Goal: Information Seeking & Learning: Learn about a topic

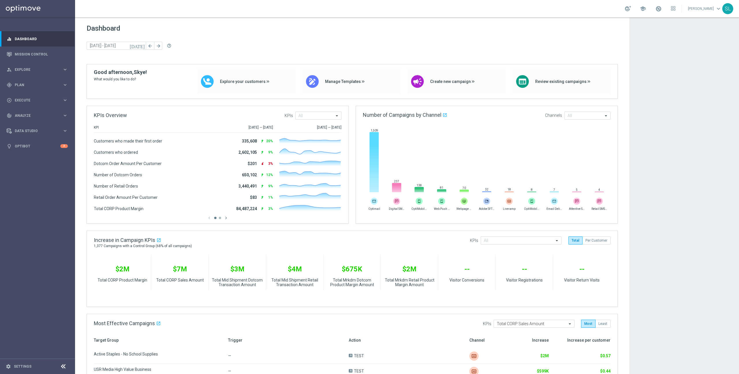
click at [639, 292] on app-dashboard-grid "Dashboard [DATE] [DATE] - [DATE] arrow_back arrow_forward help_outline KPIs Ove…" at bounding box center [407, 290] width 664 height 546
click at [44, 144] on link "Optibot" at bounding box center [38, 145] width 46 height 15
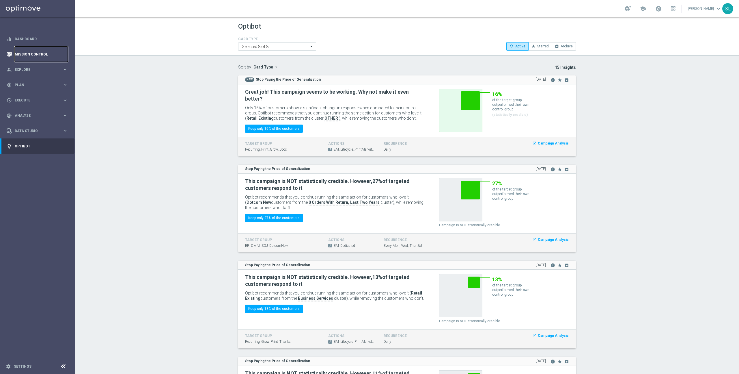
click at [29, 51] on link "Mission Control" at bounding box center [41, 53] width 53 height 15
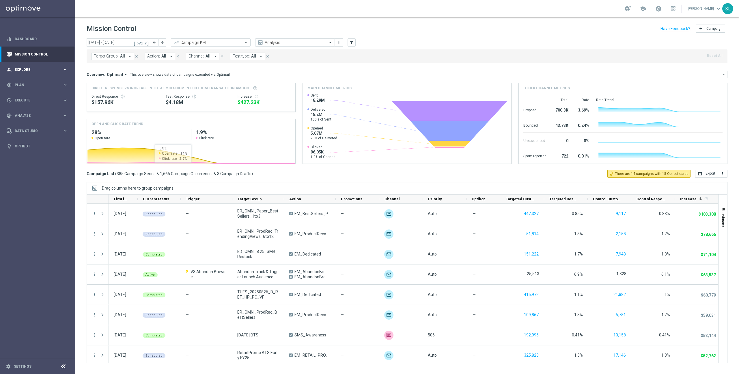
click at [22, 69] on span "Explore" at bounding box center [39, 69] width 48 height 3
click at [36, 55] on link "Mission Control" at bounding box center [41, 53] width 53 height 15
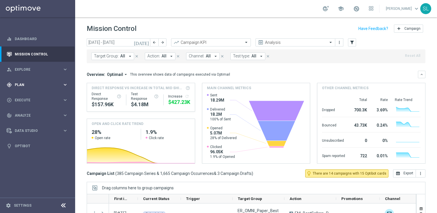
click at [40, 83] on div "gps_fixed Plan" at bounding box center [35, 84] width 56 height 5
click at [37, 99] on link "Target Groups" at bounding box center [37, 96] width 45 height 5
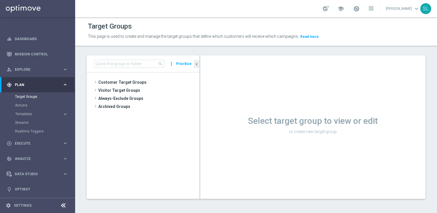
drag, startPoint x: 249, startPoint y: 122, endPoint x: 354, endPoint y: 138, distance: 105.8
click at [354, 138] on div "Select target group to view or edit or create new target group" at bounding box center [312, 127] width 225 height 144
click at [341, 126] on div "Select target group to view or edit or create new target group" at bounding box center [312, 124] width 225 height 23
click at [63, 204] on icon at bounding box center [63, 205] width 7 height 7
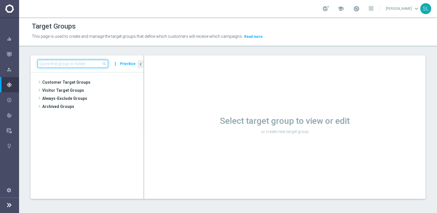
click at [51, 61] on input at bounding box center [73, 64] width 70 height 8
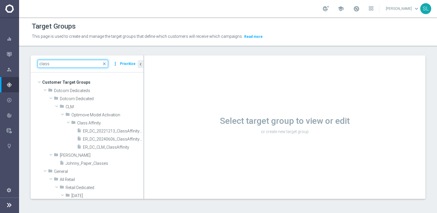
click at [64, 64] on input "class" at bounding box center [73, 64] width 70 height 8
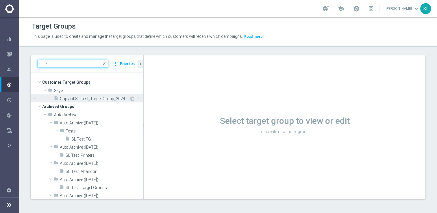
type input "sl te"
click at [72, 98] on span "Copy of SL Test_Target Group_2024" at bounding box center [95, 98] width 70 height 5
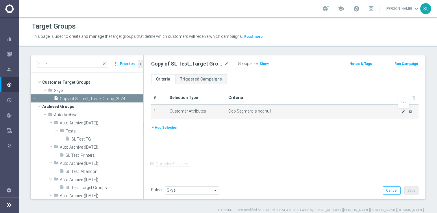
click at [403, 112] on icon "mode_edit" at bounding box center [403, 111] width 5 height 5
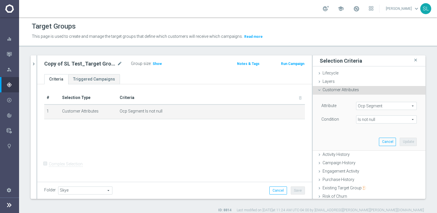
click at [389, 108] on span "Ocp Segment" at bounding box center [386, 106] width 60 height 8
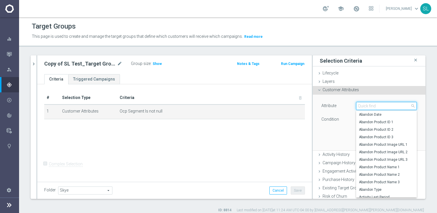
click at [389, 108] on input "search" at bounding box center [386, 106] width 61 height 8
click at [319, 129] on div "Attribute Ocp Segment Ocp Segment arrow_drop_down search Abandon Date Abandon P…" at bounding box center [369, 122] width 104 height 55
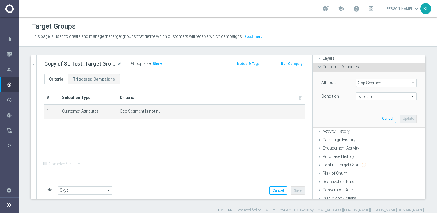
scroll to position [61, 0]
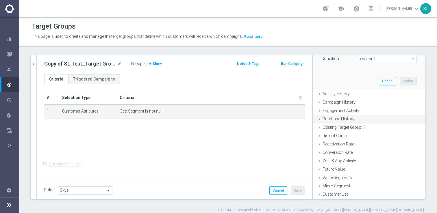
click at [332, 119] on span "Purchase History" at bounding box center [338, 119] width 32 height 5
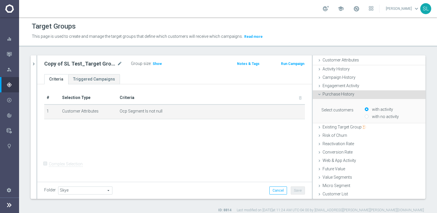
scroll to position [29, 0]
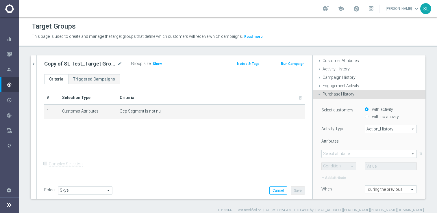
click at [385, 126] on span "Action_History" at bounding box center [390, 129] width 51 height 8
click at [381, 143] on span "Omni" at bounding box center [391, 145] width 46 height 5
type input "Omni"
click at [368, 154] on span at bounding box center [368, 154] width 95 height 8
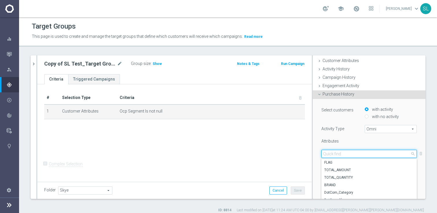
click at [368, 154] on input "search" at bounding box center [368, 154] width 95 height 8
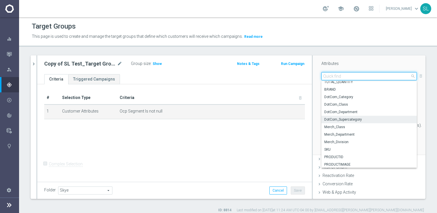
scroll to position [18, 0]
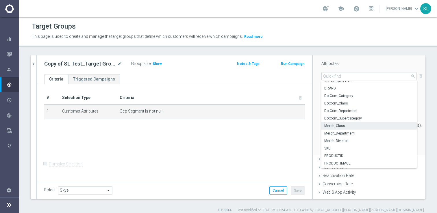
click at [349, 127] on span "Merch_Class" at bounding box center [369, 126] width 90 height 5
type input "Merch_Class"
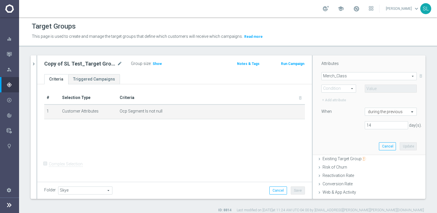
click at [342, 88] on span at bounding box center [338, 89] width 34 height 8
click at [336, 143] on span "One of" at bounding box center [338, 142] width 28 height 5
type input "One of"
click at [382, 88] on span at bounding box center [390, 89] width 51 height 8
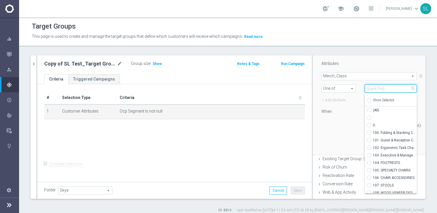
click at [382, 88] on input "search" at bounding box center [390, 89] width 52 height 8
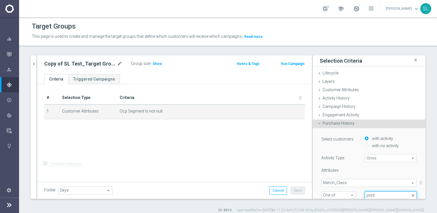
type input "print"
click at [15, 55] on div "Mission Control" at bounding box center [13, 53] width 12 height 15
click at [6, 52] on button "Mission Control" at bounding box center [12, 54] width 13 height 5
click at [10, 54] on icon "button" at bounding box center [9, 54] width 5 height 5
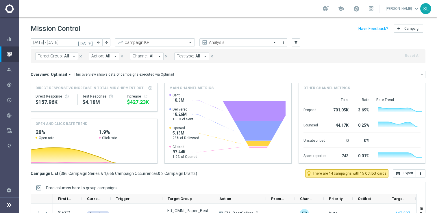
click at [157, 55] on icon "arrow_drop_down" at bounding box center [159, 56] width 5 height 5
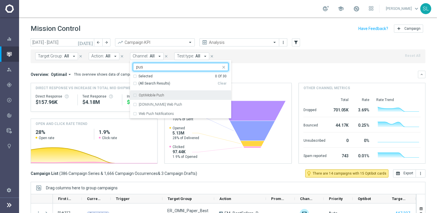
click at [151, 84] on span "(All Search Results)" at bounding box center [154, 83] width 32 height 5
type input "pus"
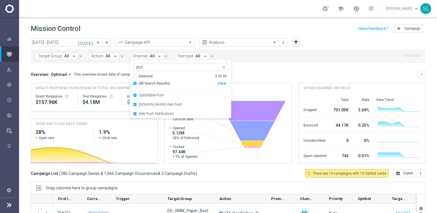
click at [317, 63] on div "Target Group: All arrow_drop_down close Action: All arrow_drop_down close Chann…" at bounding box center [228, 56] width 394 height 14
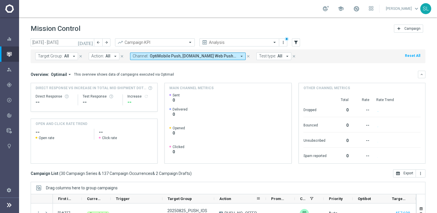
scroll to position [76, 0]
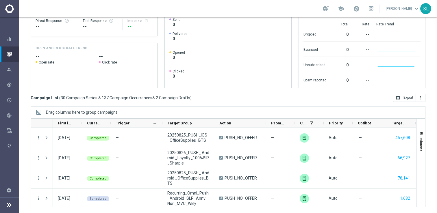
click at [122, 124] on span "Trigger" at bounding box center [123, 123] width 14 height 4
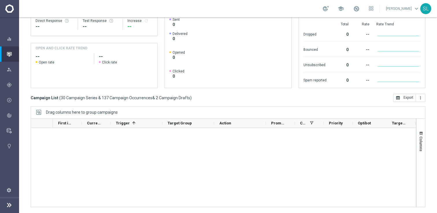
scroll to position [0, 0]
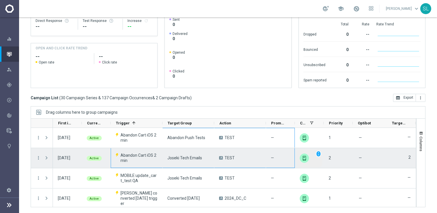
drag, startPoint x: 114, startPoint y: 131, endPoint x: 303, endPoint y: 159, distance: 191.4
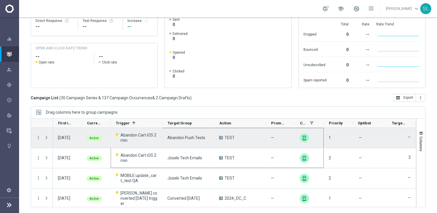
click at [370, 138] on div "—" at bounding box center [369, 137] width 31 height 17
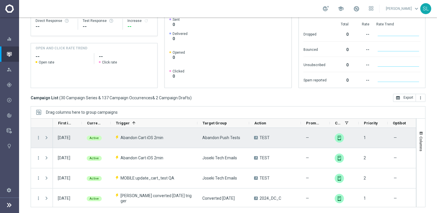
drag, startPoint x: 162, startPoint y: 124, endPoint x: 193, endPoint y: 130, distance: 32.4
click at [194, 130] on div "1" at bounding box center [223, 162] width 385 height 89
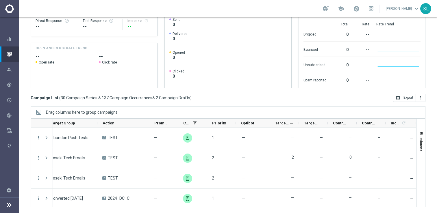
click at [281, 123] on span "Targeted Customers" at bounding box center [282, 123] width 14 height 4
click at [281, 123] on span "Targeted Customers" at bounding box center [279, 123] width 8 height 4
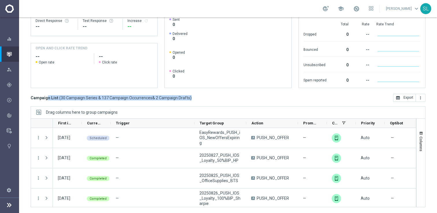
drag, startPoint x: 191, startPoint y: 99, endPoint x: 29, endPoint y: 94, distance: 162.6
click at [29, 94] on div "[DATE] [DATE] - [DATE] arrow_back arrow_forward Campaign KPI trending_up Analys…" at bounding box center [228, 47] width 418 height 169
click at [193, 97] on div "Campaign List ( 30 Campaign Series & 137 Campaign Occurrences & 2 Campaign Draf…" at bounding box center [228, 98] width 394 height 8
drag, startPoint x: 193, startPoint y: 97, endPoint x: 29, endPoint y: 96, distance: 164.6
click at [29, 96] on div "[DATE] [DATE] - [DATE] arrow_back arrow_forward Campaign KPI trending_up Analys…" at bounding box center [228, 47] width 418 height 169
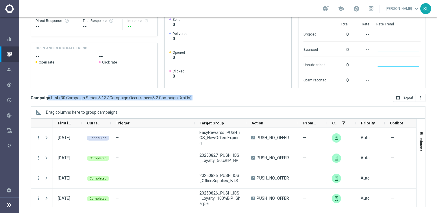
click at [196, 104] on div "[DATE] [DATE] - [DATE] arrow_back arrow_forward Campaign KPI trending_up Analys…" at bounding box center [228, 47] width 418 height 169
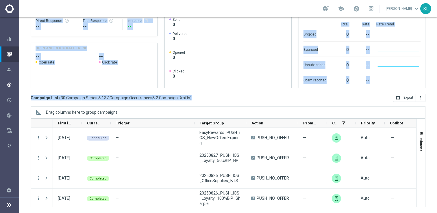
drag, startPoint x: 194, startPoint y: 96, endPoint x: 12, endPoint y: 88, distance: 182.1
click at [12, 88] on main "equalizer Dashboard Mission Control" at bounding box center [218, 106] width 437 height 213
click at [203, 103] on div "[DATE] [DATE] - [DATE] arrow_back arrow_forward Campaign KPI trending_up Analys…" at bounding box center [228, 47] width 418 height 169
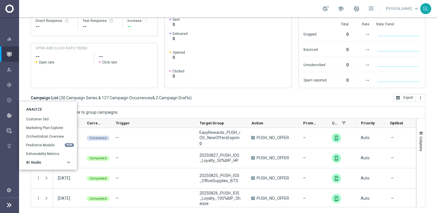
click at [44, 164] on div "BI Studio" at bounding box center [46, 162] width 40 height 3
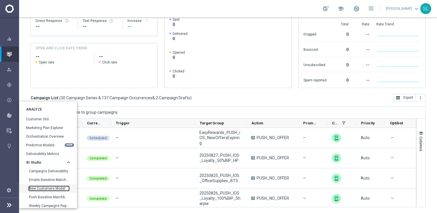
click at [54, 189] on link "New Customers Model" at bounding box center [49, 188] width 40 height 5
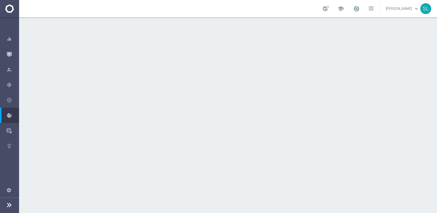
click at [13, 55] on div "Mission Control" at bounding box center [13, 53] width 12 height 15
click at [7, 52] on icon "button" at bounding box center [9, 54] width 5 height 5
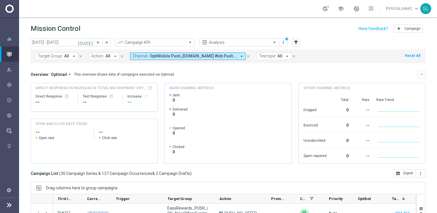
click at [415, 53] on button "Reset All" at bounding box center [412, 56] width 16 height 6
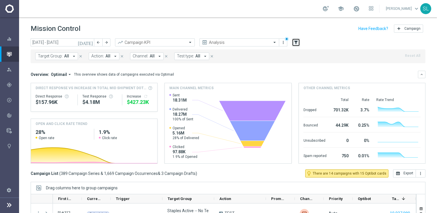
click at [294, 41] on icon "filter_alt" at bounding box center [295, 42] width 5 height 5
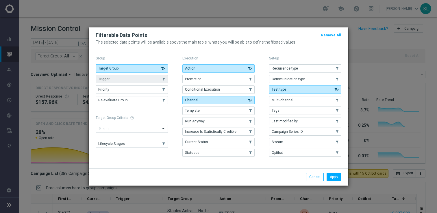
click at [125, 79] on button "Trigger" at bounding box center [132, 79] width 72 height 8
click at [331, 176] on button "Apply" at bounding box center [333, 177] width 15 height 8
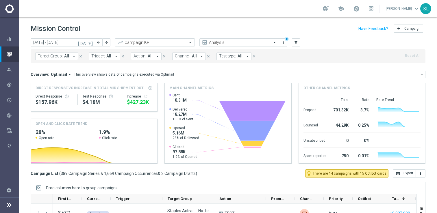
click at [94, 58] on span "Trigger:" at bounding box center [98, 56] width 14 height 5
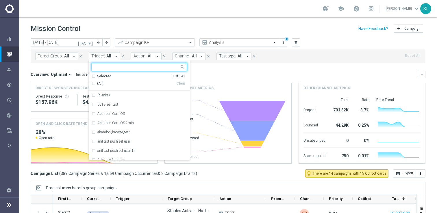
click at [227, 31] on div "Mission Control add Campaign" at bounding box center [228, 28] width 394 height 11
